Goal: Task Accomplishment & Management: Use online tool/utility

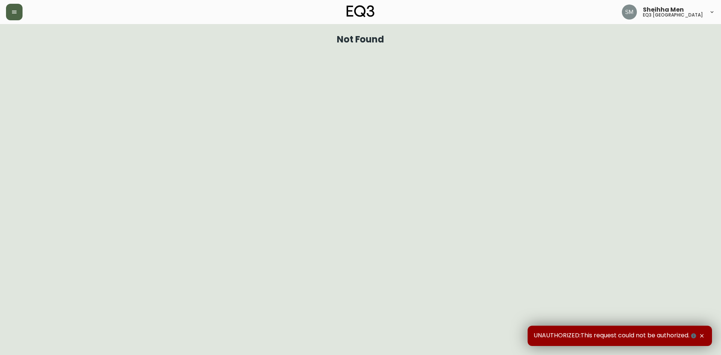
click at [16, 9] on button "button" at bounding box center [14, 12] width 17 height 17
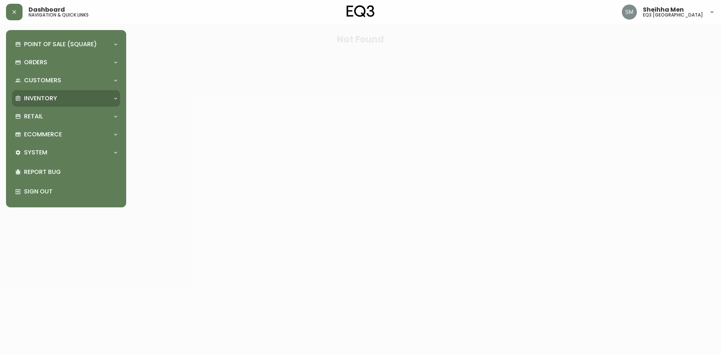
click at [84, 96] on div "Inventory" at bounding box center [62, 98] width 95 height 8
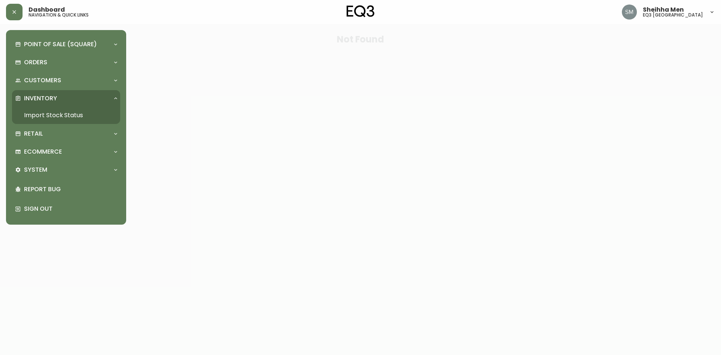
click at [80, 114] on link "Import Stock Status" at bounding box center [66, 115] width 108 height 17
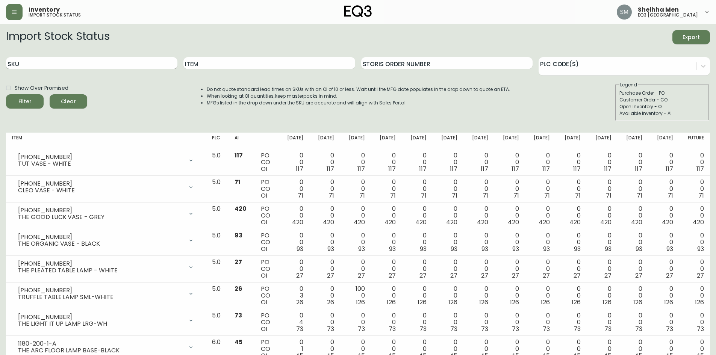
click at [118, 65] on input "SKU" at bounding box center [91, 63] width 171 height 12
paste input "3190-550-70"
click at [24, 97] on icon "submit" at bounding box center [22, 101] width 8 height 8
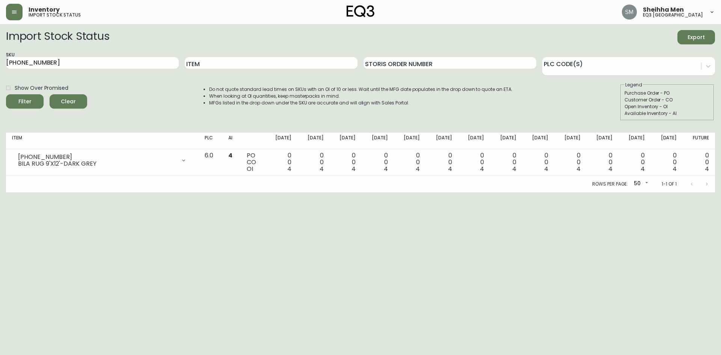
click at [249, 192] on html "Inventory import stock status Sheihha Men eq3 ottawa Import Stock Status Export…" at bounding box center [360, 96] width 721 height 192
click at [72, 59] on input "3190-550-70" at bounding box center [92, 63] width 173 height 12
click at [72, 60] on input "3190-550-70" at bounding box center [92, 63] width 173 height 12
paste input "060-224-13"
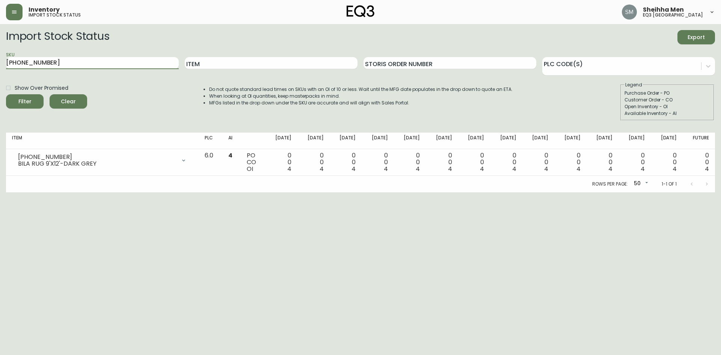
click at [6, 94] on button "Filter" at bounding box center [25, 101] width 38 height 14
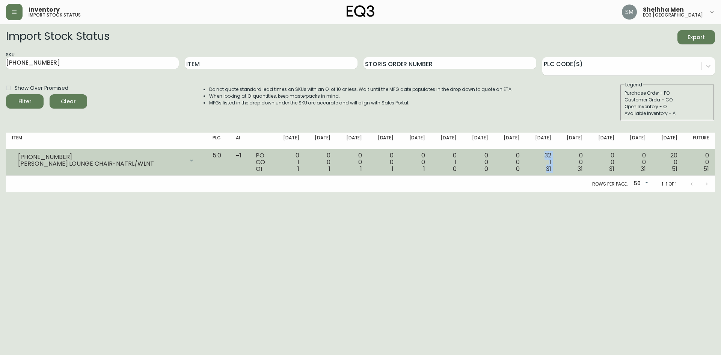
drag, startPoint x: 550, startPoint y: 157, endPoint x: 569, endPoint y: 165, distance: 20.6
click at [568, 162] on tr "3060-224-13 ADDIE LOUNGE CHAIR-NATRL/WLNT Opening Balance 2 ( Sep 16, 2025 ) Av…" at bounding box center [360, 162] width 709 height 27
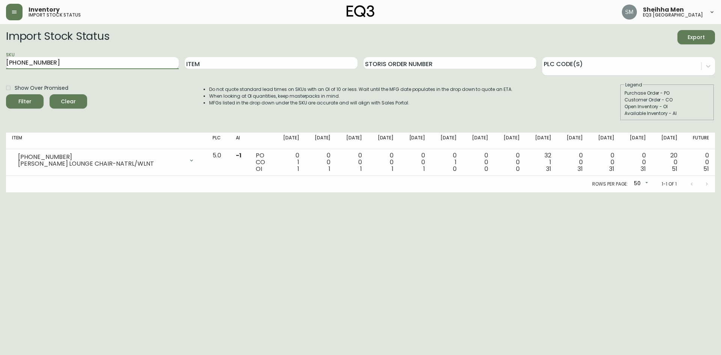
click at [76, 61] on input "3060-224-13" at bounding box center [92, 63] width 173 height 12
paste input "3"
type input "3060-223-13"
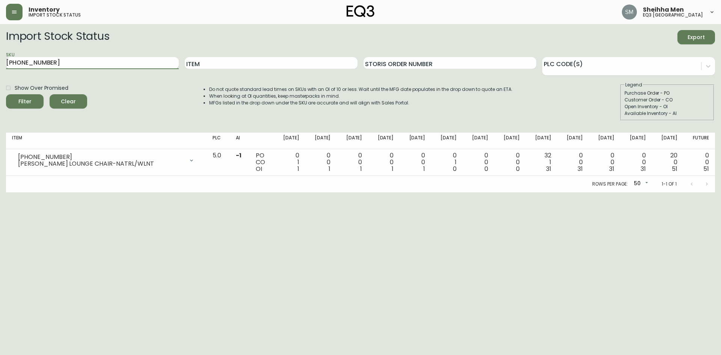
click at [6, 94] on button "Filter" at bounding box center [25, 101] width 38 height 14
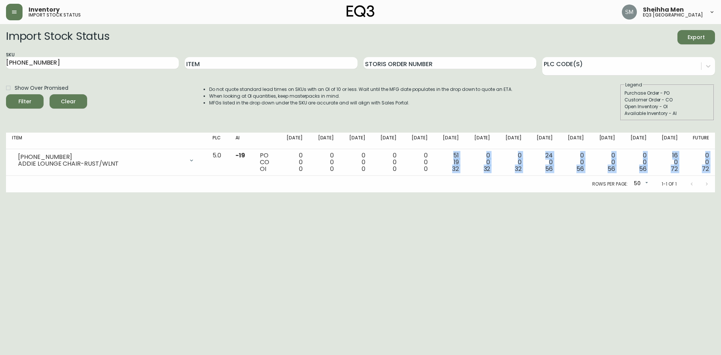
drag, startPoint x: 461, startPoint y: 157, endPoint x: 468, endPoint y: 175, distance: 20.2
click at [468, 175] on div "Item PLC AI Sep 19 Sep 26 Oct 03 Oct 10 Oct 17 Oct 24 Oct 31 Nov 07 Nov 14 Nov …" at bounding box center [360, 163] width 709 height 60
click at [468, 187] on div "Rows per page: 50 50 1-1 of 1" at bounding box center [360, 184] width 709 height 17
